Goal: Answer question/provide support: Answer question/provide support

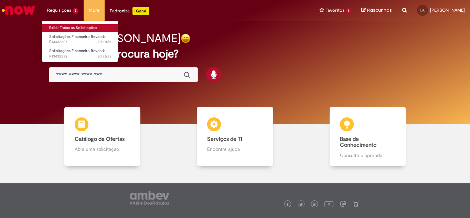
click at [68, 28] on link "Exibir Todas as Solicitações" at bounding box center [80, 28] width 76 height 8
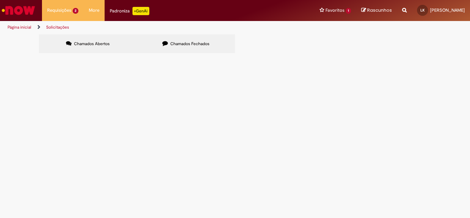
click at [0, 0] on span "Boa tarde Gentileza, enviar relatório de refugo da unidade para podermos proced…" at bounding box center [0, 0] width 0 height 0
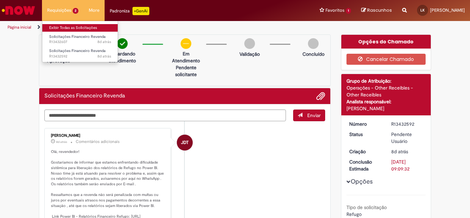
click at [71, 27] on link "Exibir Todas as Solicitações" at bounding box center [80, 28] width 76 height 8
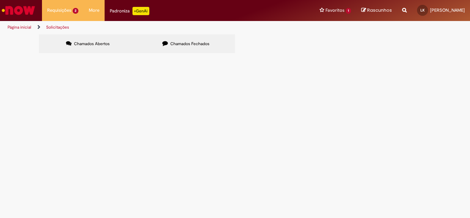
click at [0, 0] on span "Boa tarde, Por gentileza, enviar relatório de refugo para podermos proceder com…" at bounding box center [0, 0] width 0 height 0
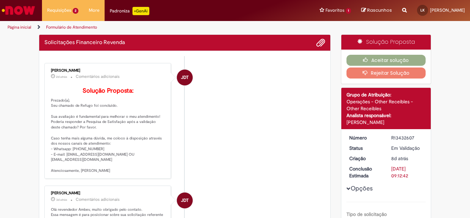
click at [193, 98] on li "JDT [PERSON_NAME] 2d atrás 2 dias atrás Comentários adicionais Solução Proposta…" at bounding box center [184, 121] width 280 height 116
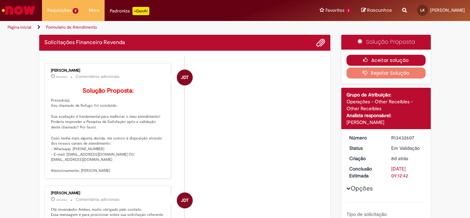
click at [375, 58] on button "Aceitar solução" at bounding box center [385, 60] width 79 height 11
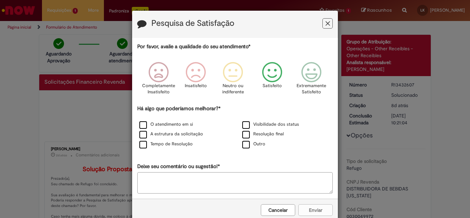
click at [267, 76] on icon "Feedback" at bounding box center [272, 72] width 26 height 21
click at [165, 144] on label "Tempo de Resolução" at bounding box center [165, 144] width 53 height 7
click at [312, 210] on button "Enviar" at bounding box center [315, 210] width 34 height 12
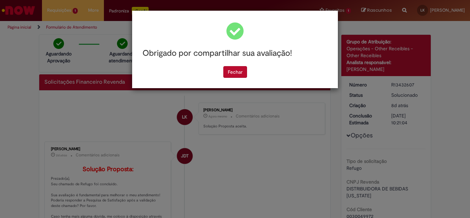
click at [240, 74] on button "Fechar" at bounding box center [235, 72] width 24 height 12
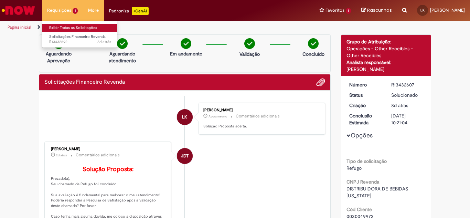
drag, startPoint x: 69, startPoint y: 26, endPoint x: 74, endPoint y: 23, distance: 6.1
click at [69, 26] on link "Exibir Todas as Solicitações" at bounding box center [80, 28] width 76 height 8
